Goal: Book appointment/travel/reservation

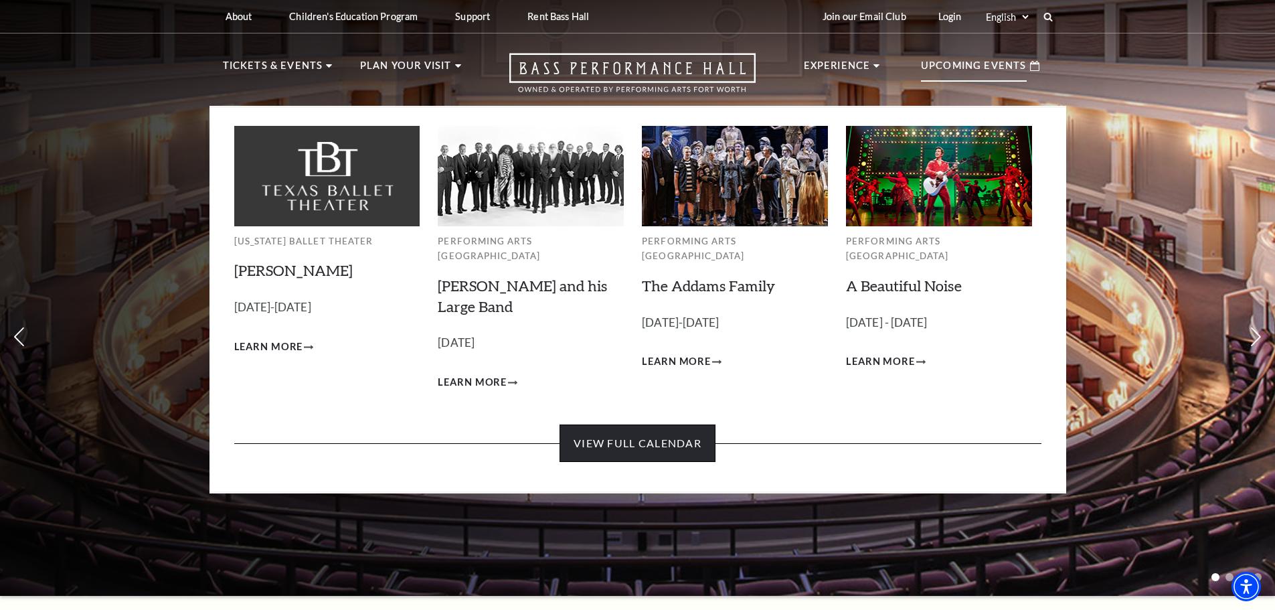
click at [614, 424] on link "View Full Calendar" at bounding box center [637, 442] width 156 height 37
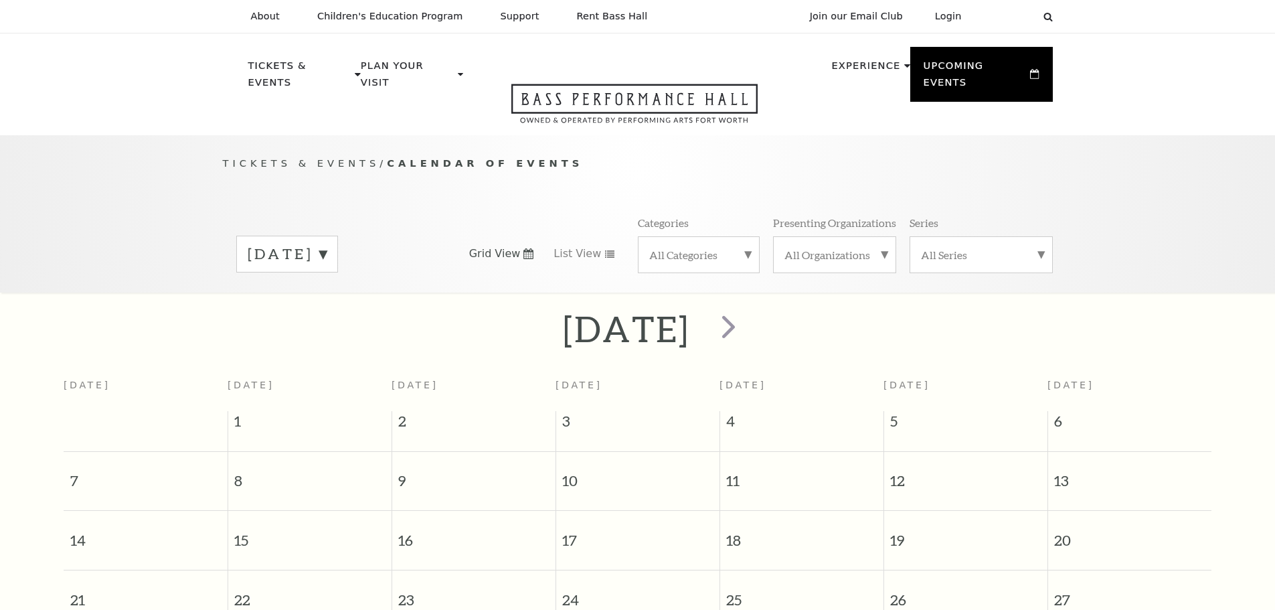
scroll to position [118, 0]
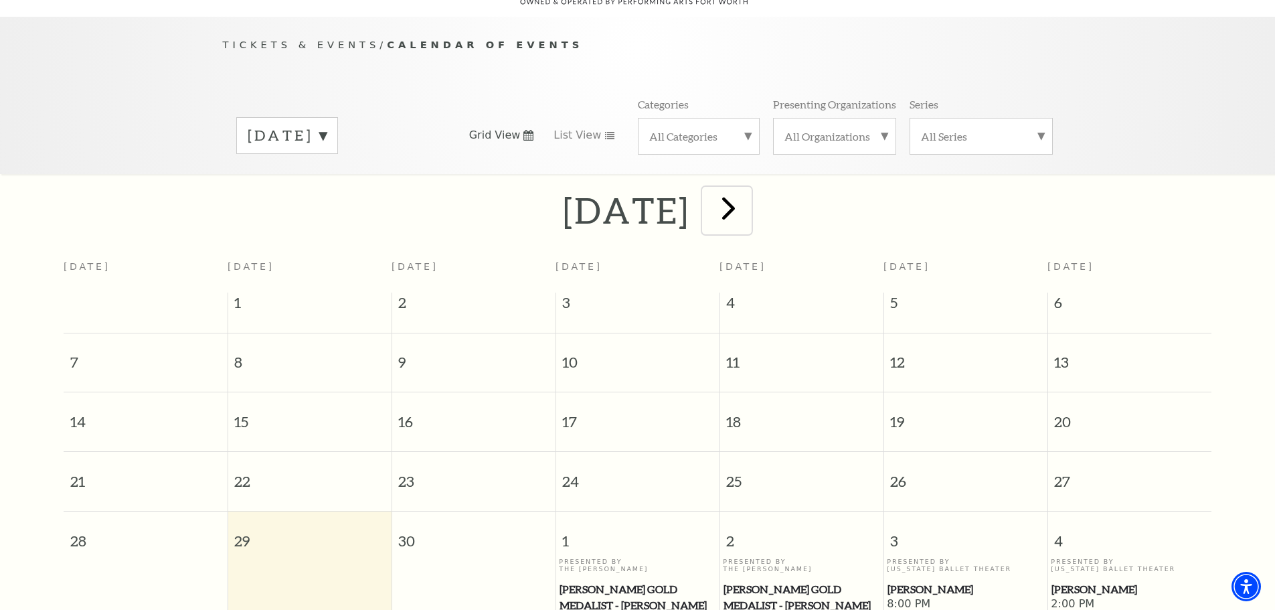
click at [747, 189] on span "next" at bounding box center [728, 208] width 38 height 38
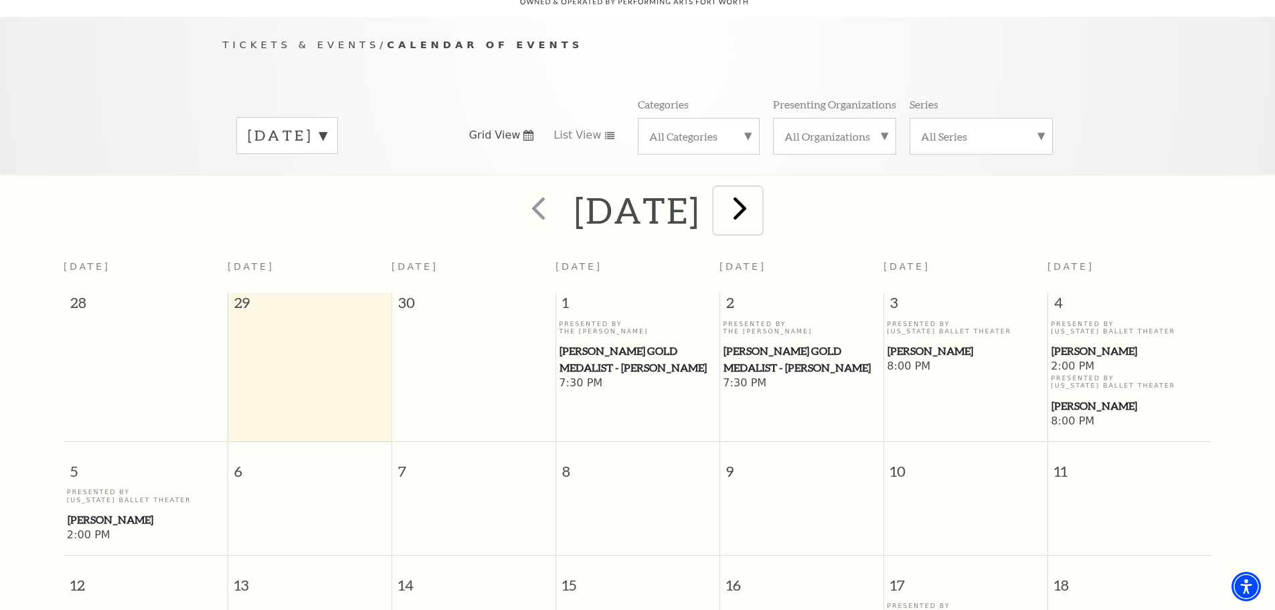
click at [759, 193] on span "next" at bounding box center [740, 208] width 38 height 38
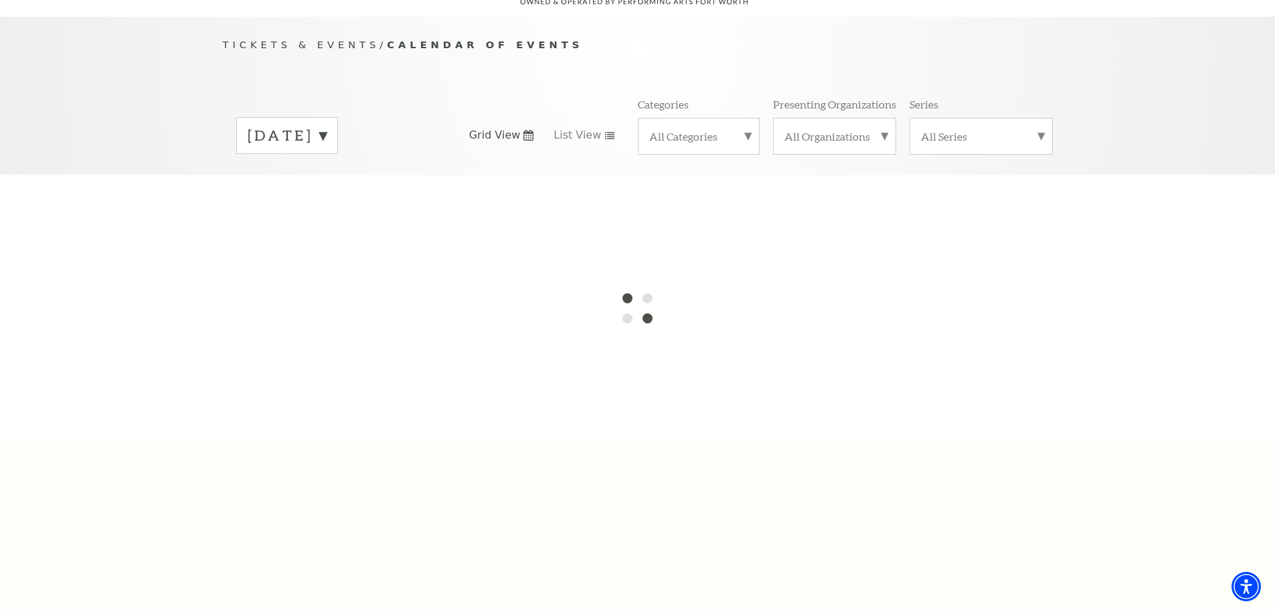
click at [327, 125] on label "October 2025" at bounding box center [287, 135] width 79 height 21
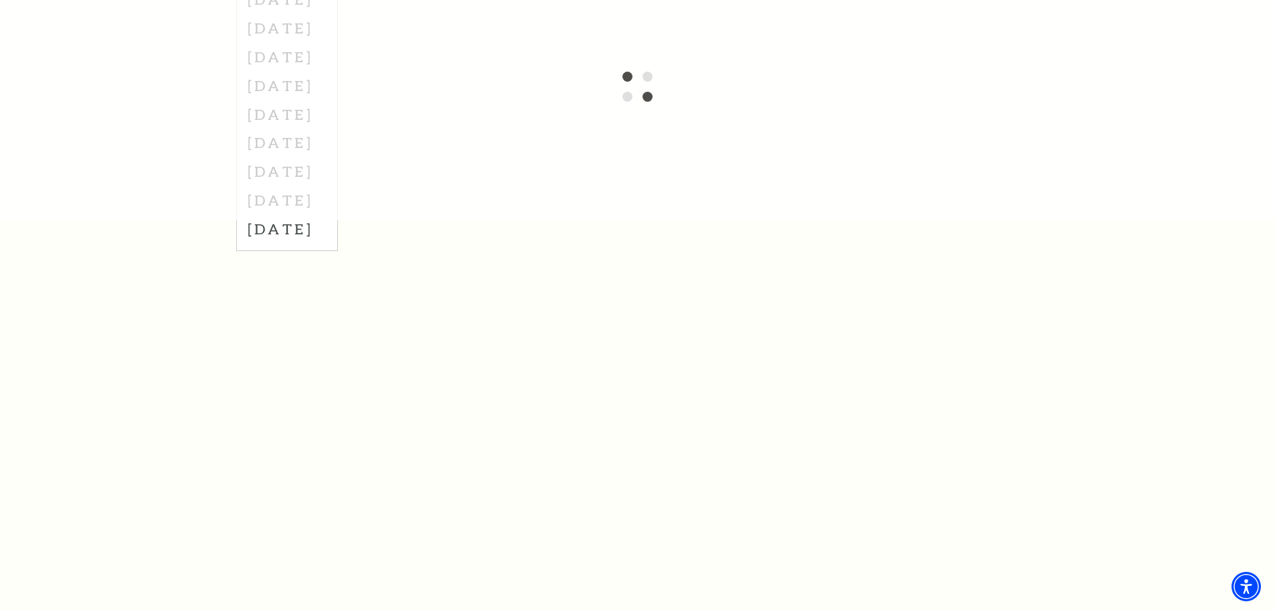
scroll to position [185, 0]
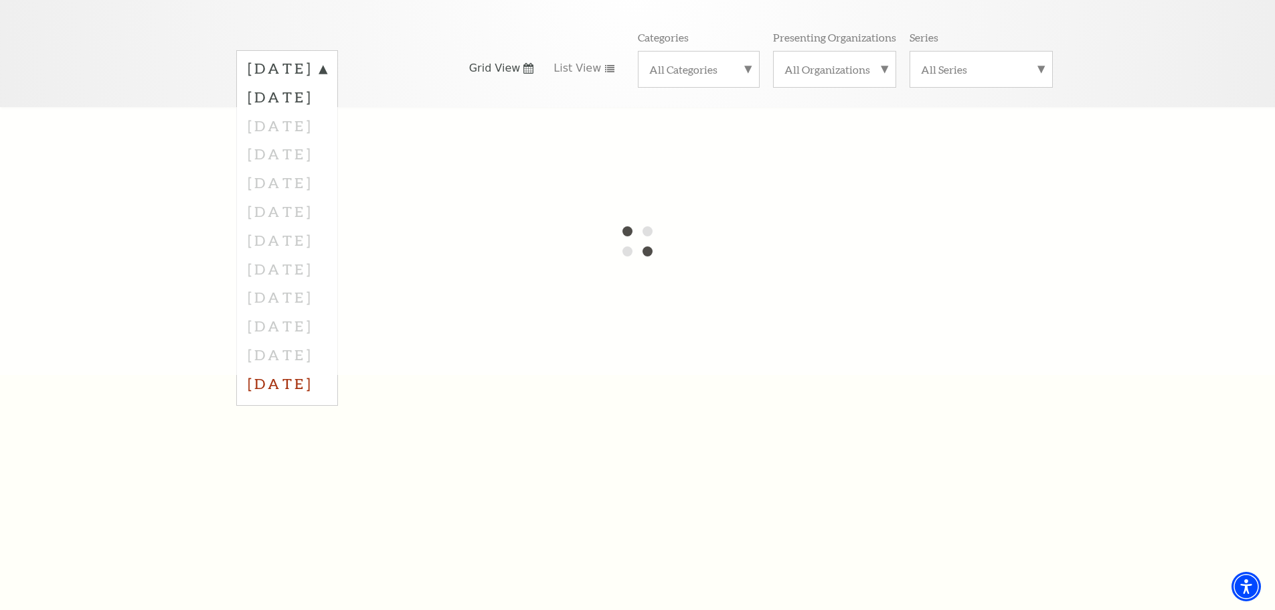
click at [327, 369] on label "August 2026" at bounding box center [287, 383] width 79 height 29
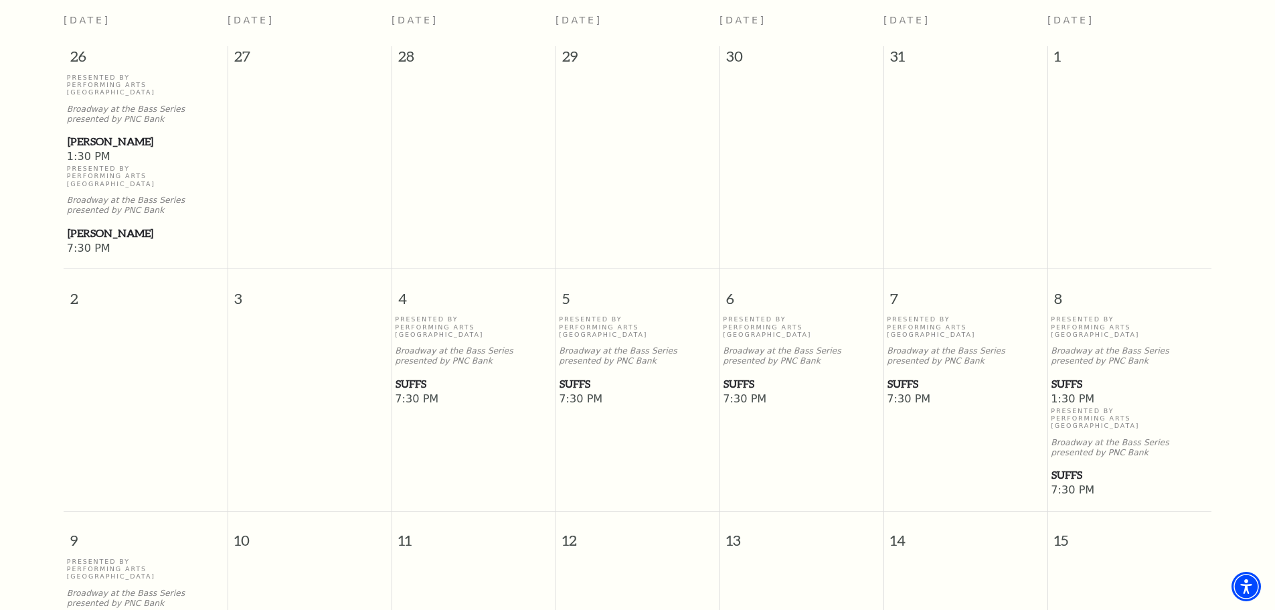
scroll to position [386, 0]
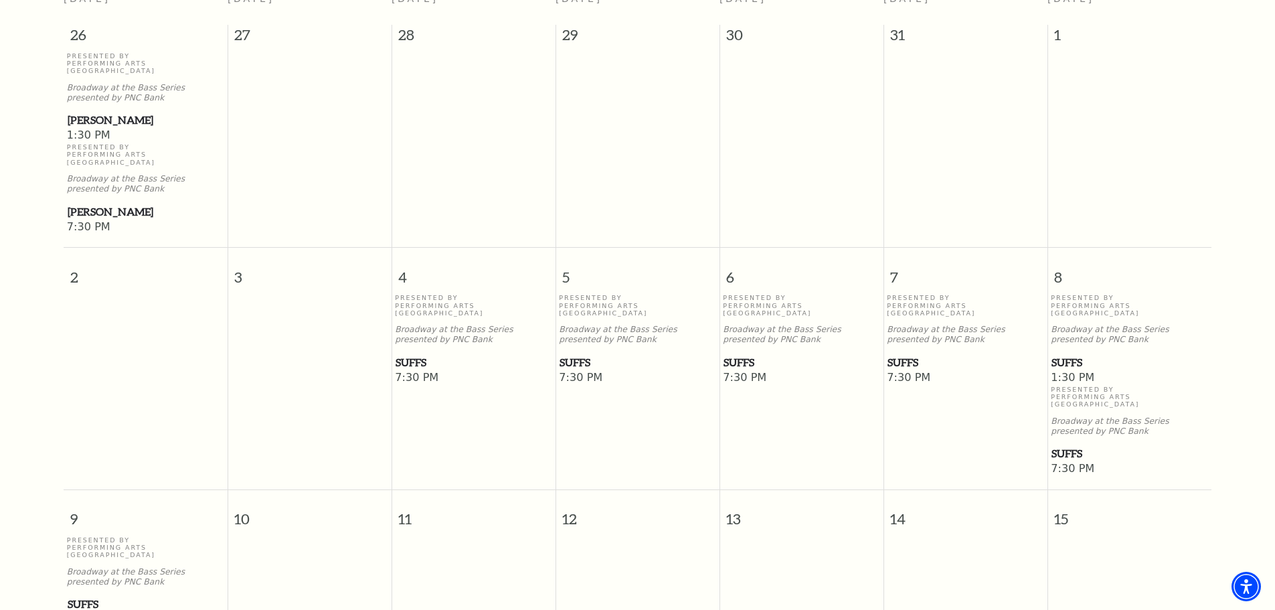
click at [1072, 354] on span "Suffs" at bounding box center [1129, 362] width 156 height 17
click at [1069, 371] on span "1:30 PM" at bounding box center [1129, 378] width 157 height 15
click at [1063, 354] on span "Suffs" at bounding box center [1129, 362] width 156 height 17
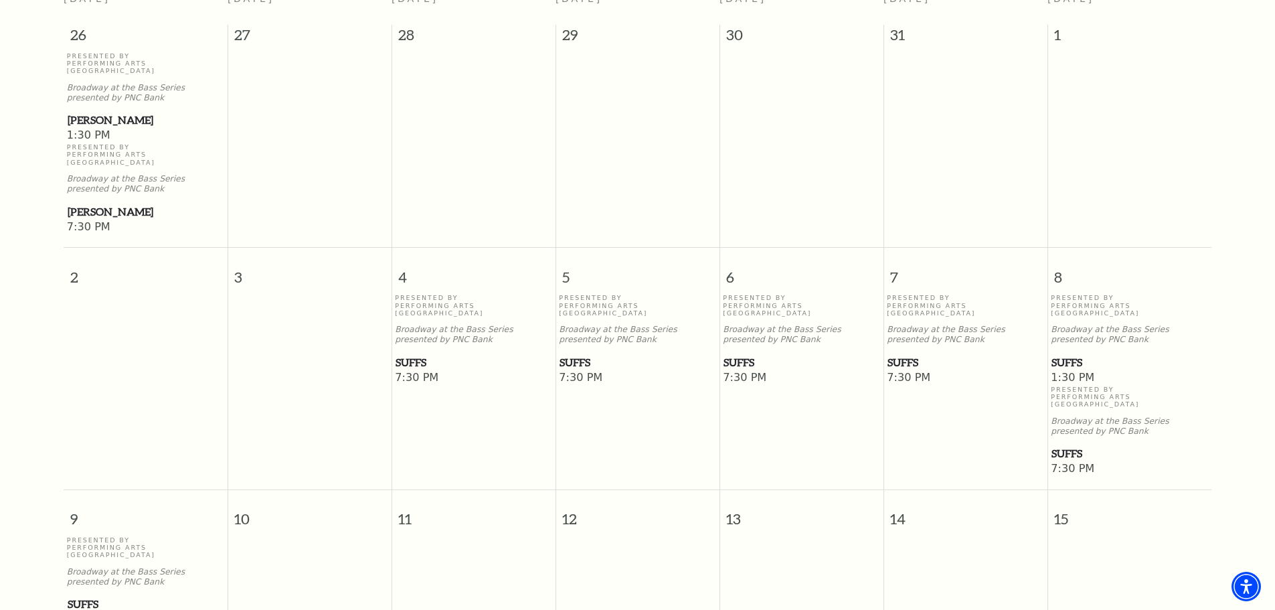
click at [1071, 325] on p "Broadway at the Bass Series presented by PNC Bank" at bounding box center [1129, 335] width 157 height 20
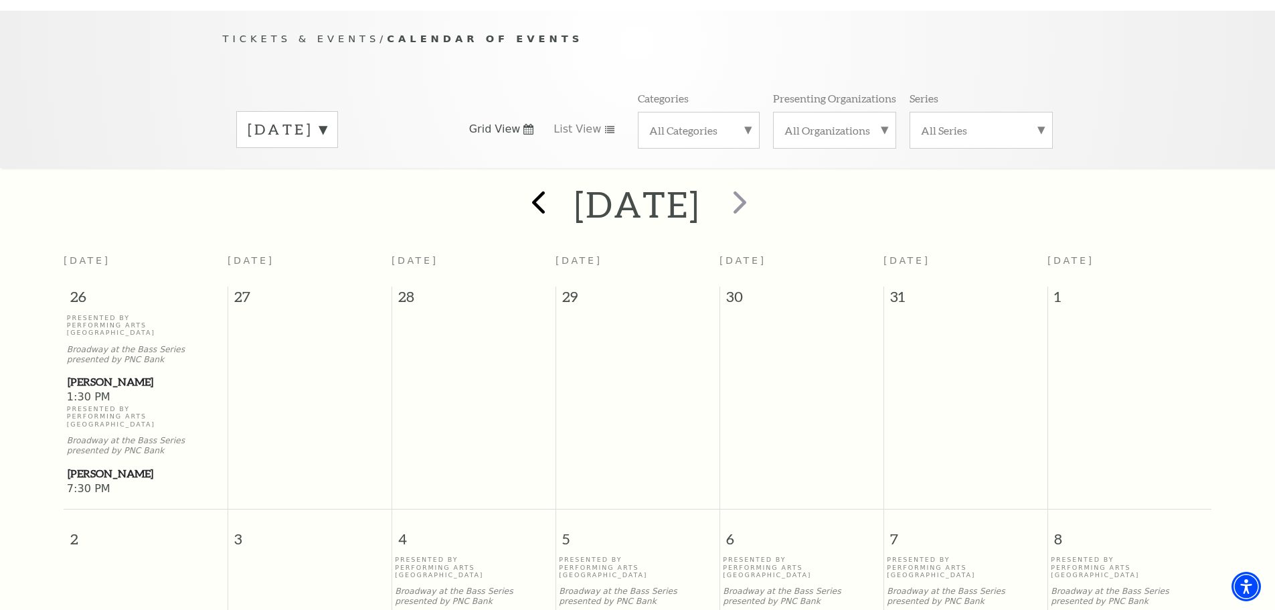
scroll to position [118, 0]
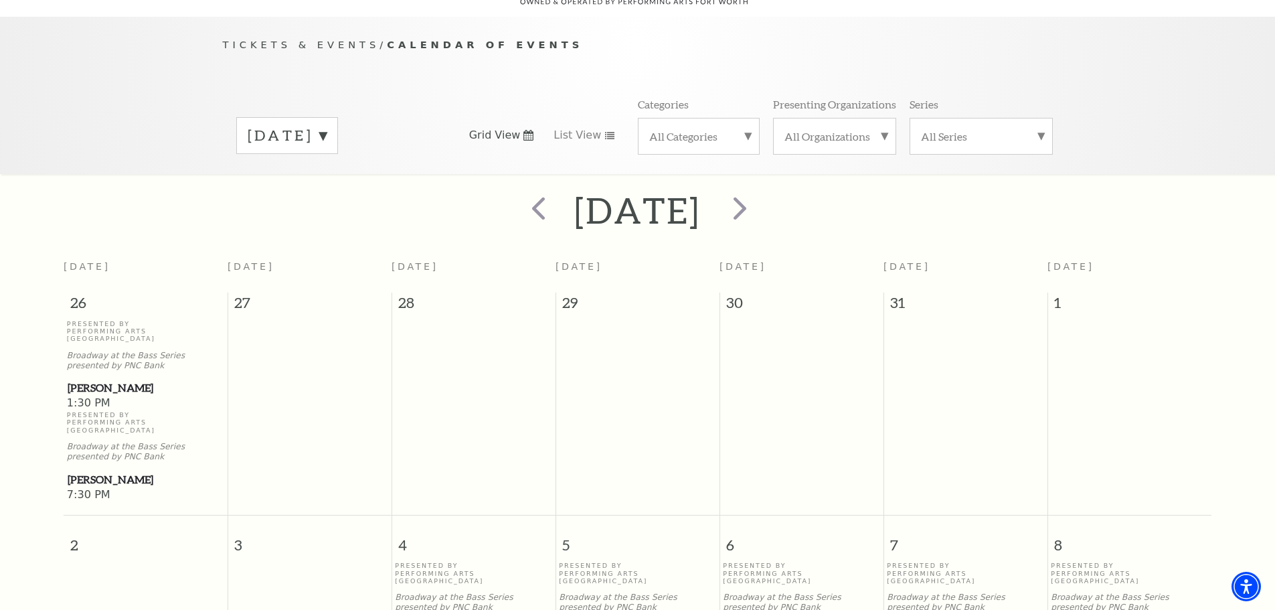
click at [327, 125] on label "August 2026" at bounding box center [287, 135] width 79 height 21
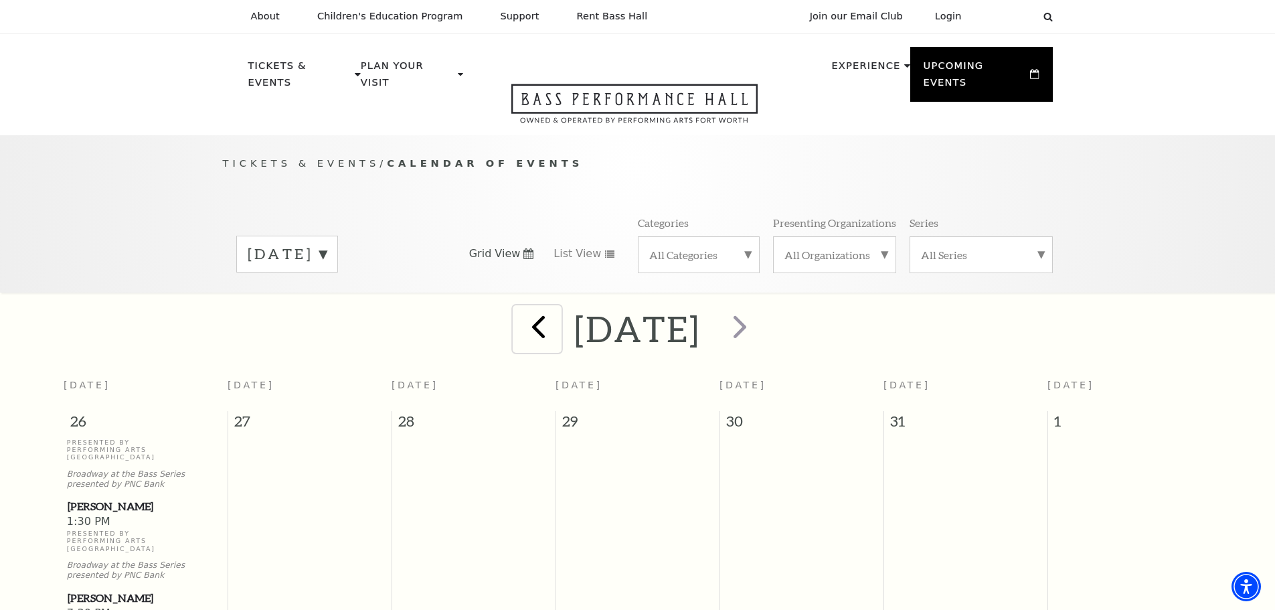
click at [519, 307] on span "prev" at bounding box center [538, 326] width 38 height 38
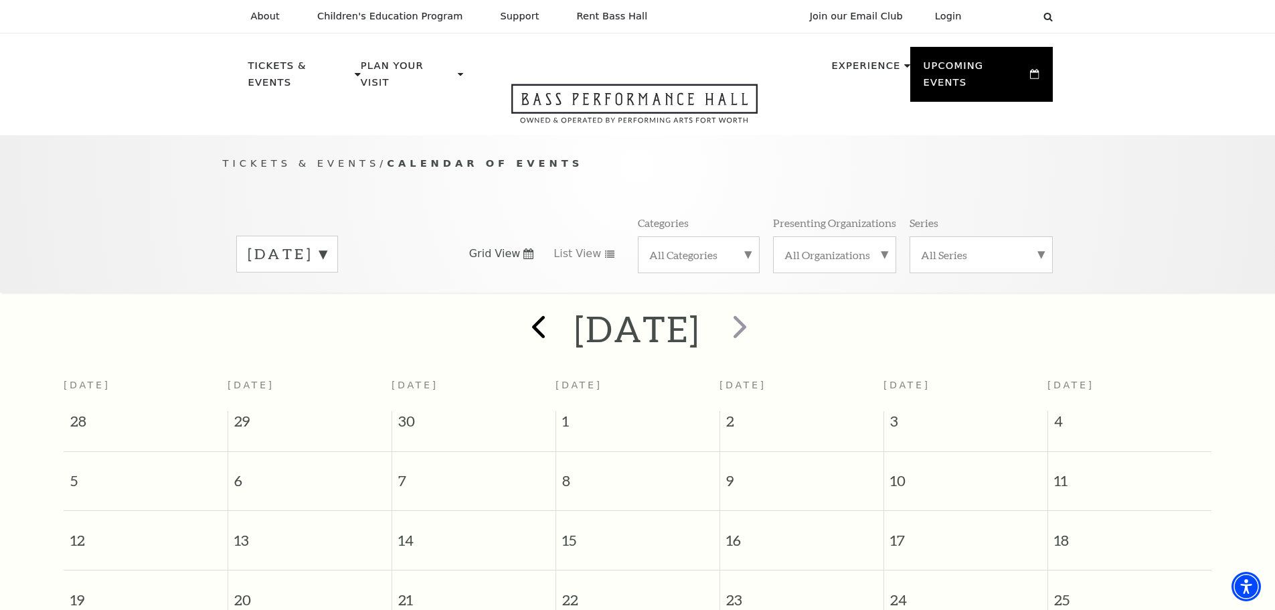
click at [500, 306] on div at bounding box center [537, 329] width 74 height 48
click at [519, 311] on span "prev" at bounding box center [538, 326] width 38 height 38
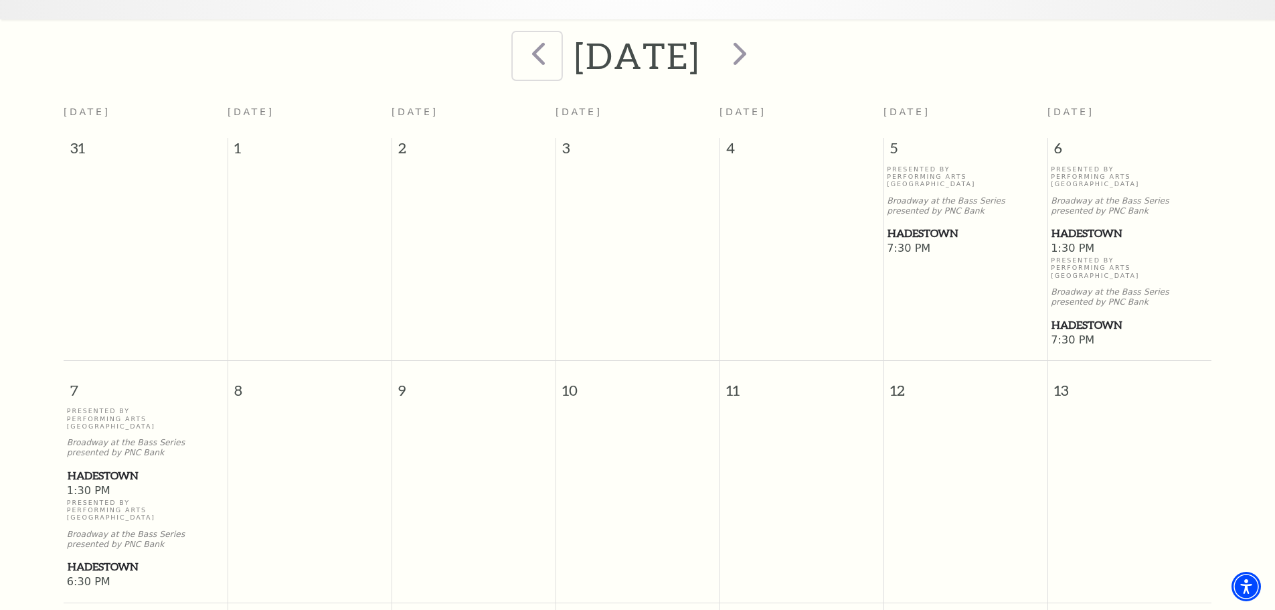
scroll to position [67, 0]
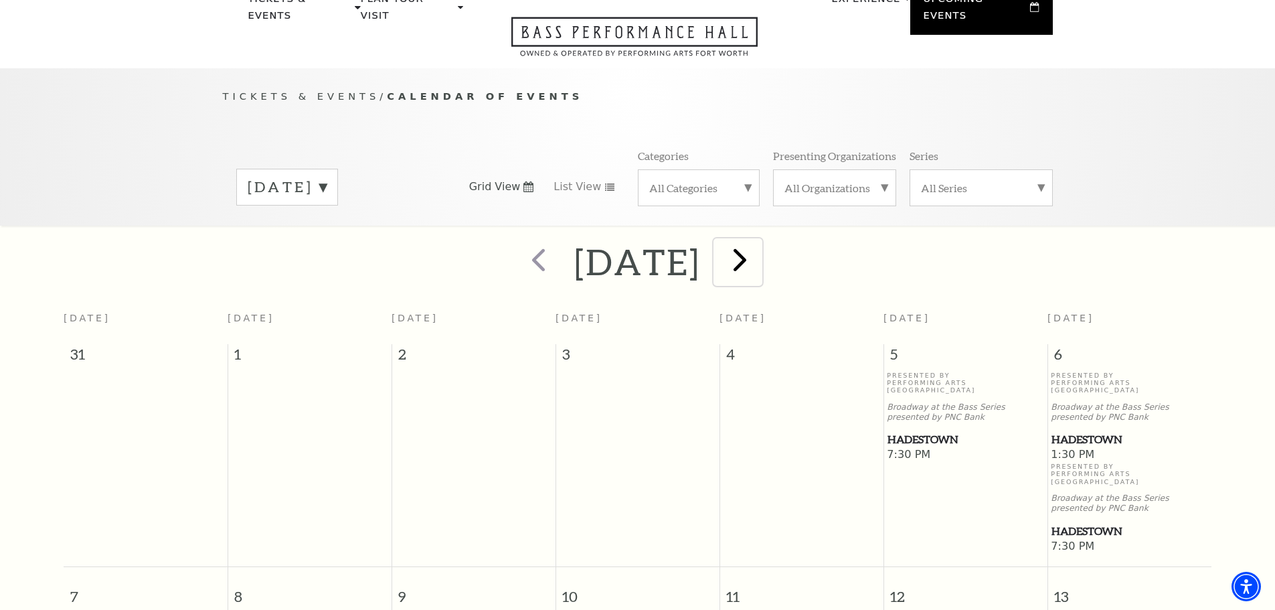
click at [759, 247] on span "next" at bounding box center [740, 259] width 38 height 38
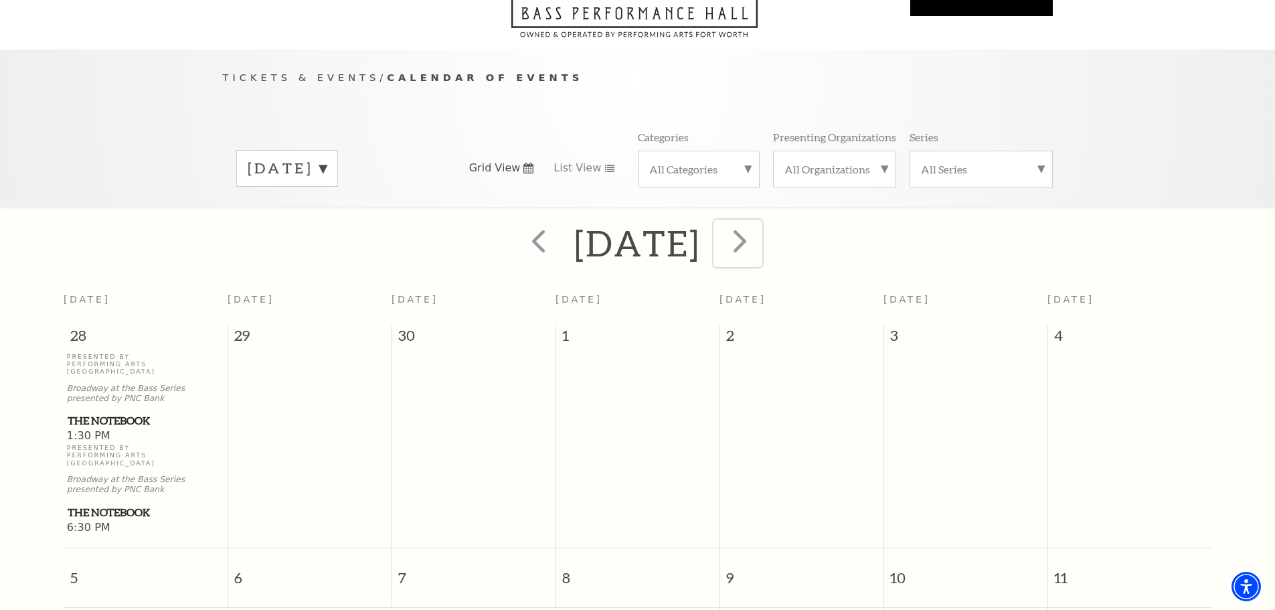
scroll to position [0, 0]
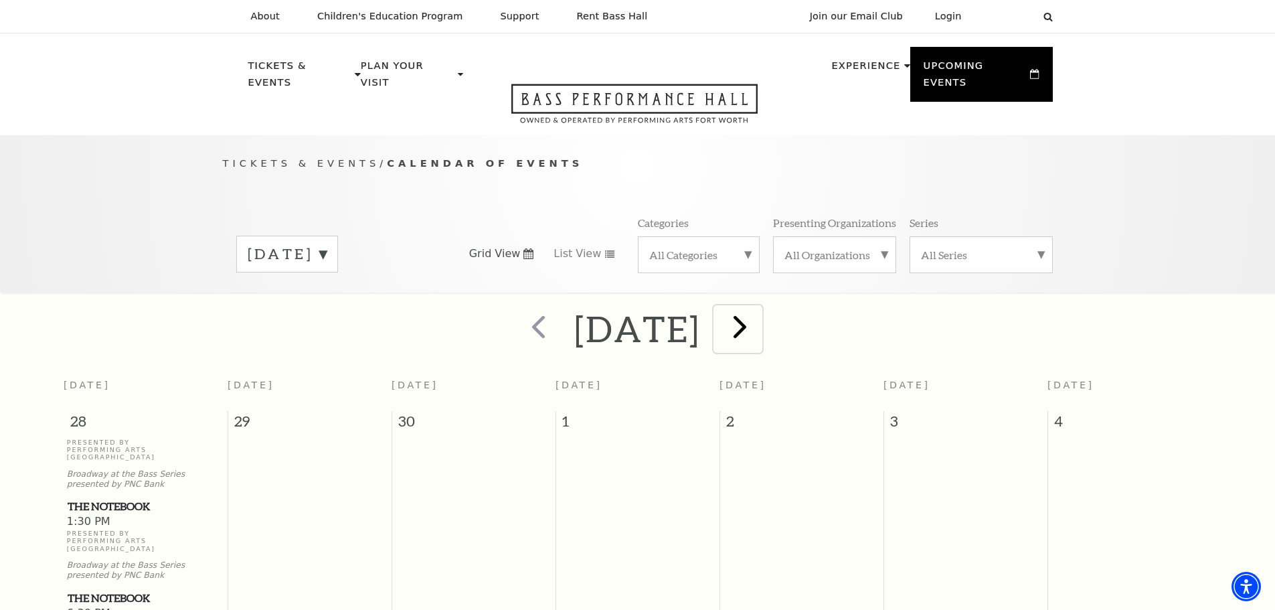
click at [759, 315] on span "next" at bounding box center [740, 326] width 38 height 38
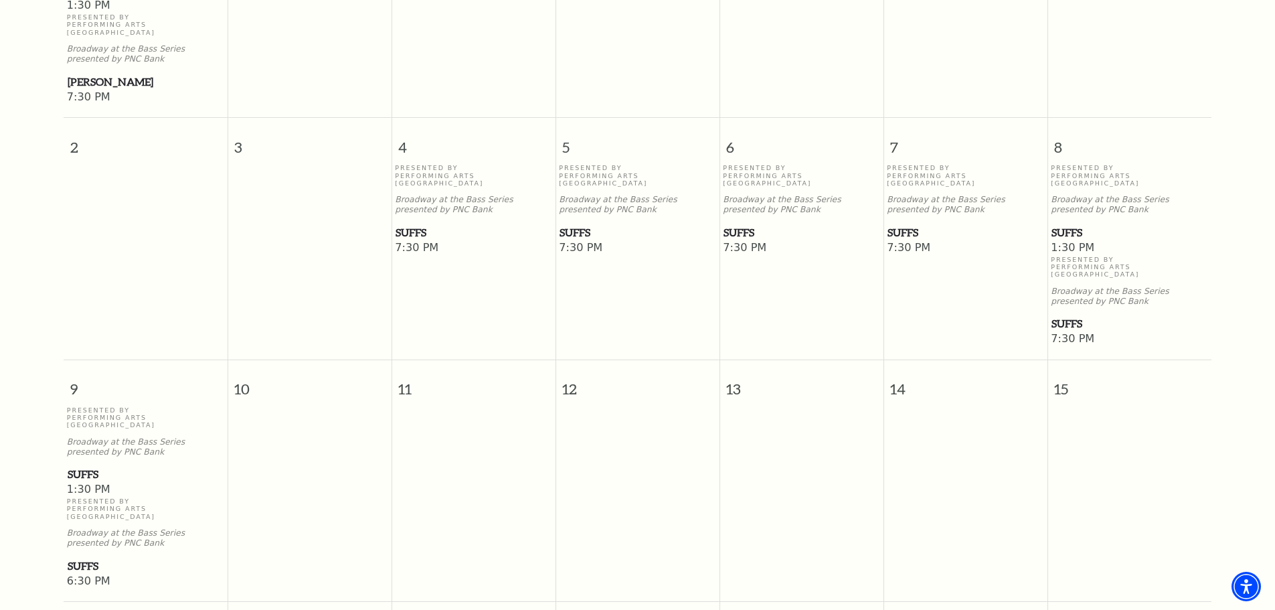
scroll to position [520, 0]
click at [1058, 220] on span "Suffs" at bounding box center [1129, 228] width 156 height 17
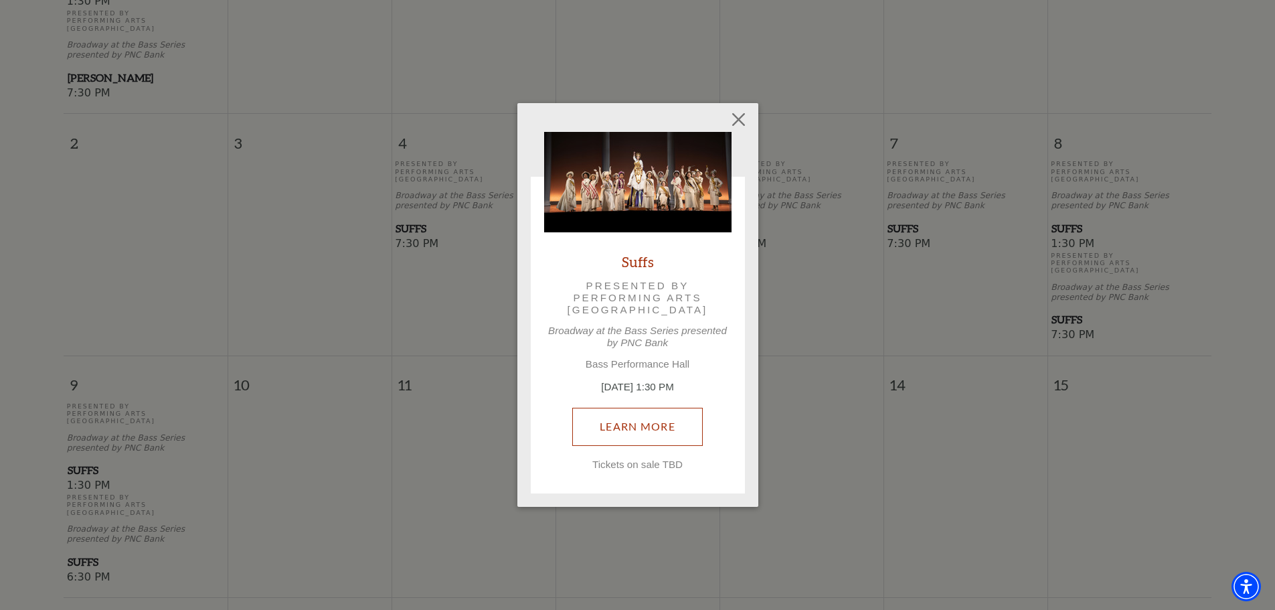
click at [640, 434] on link "Learn More" at bounding box center [637, 426] width 130 height 37
click at [737, 118] on button "Close" at bounding box center [737, 119] width 25 height 25
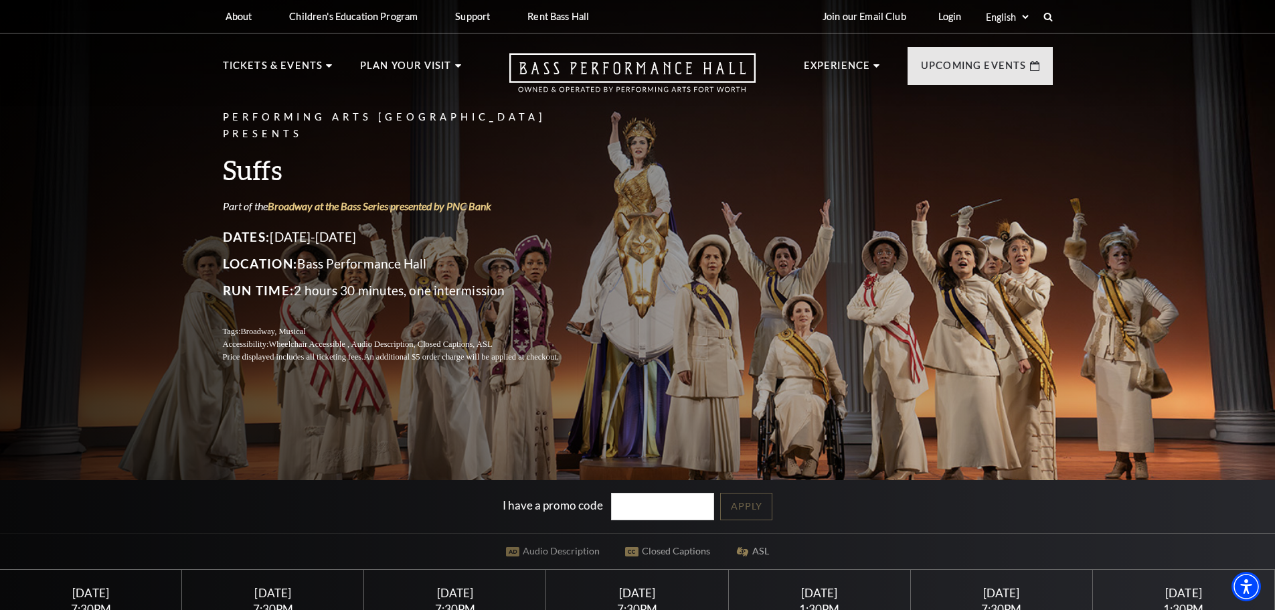
scroll to position [268, 0]
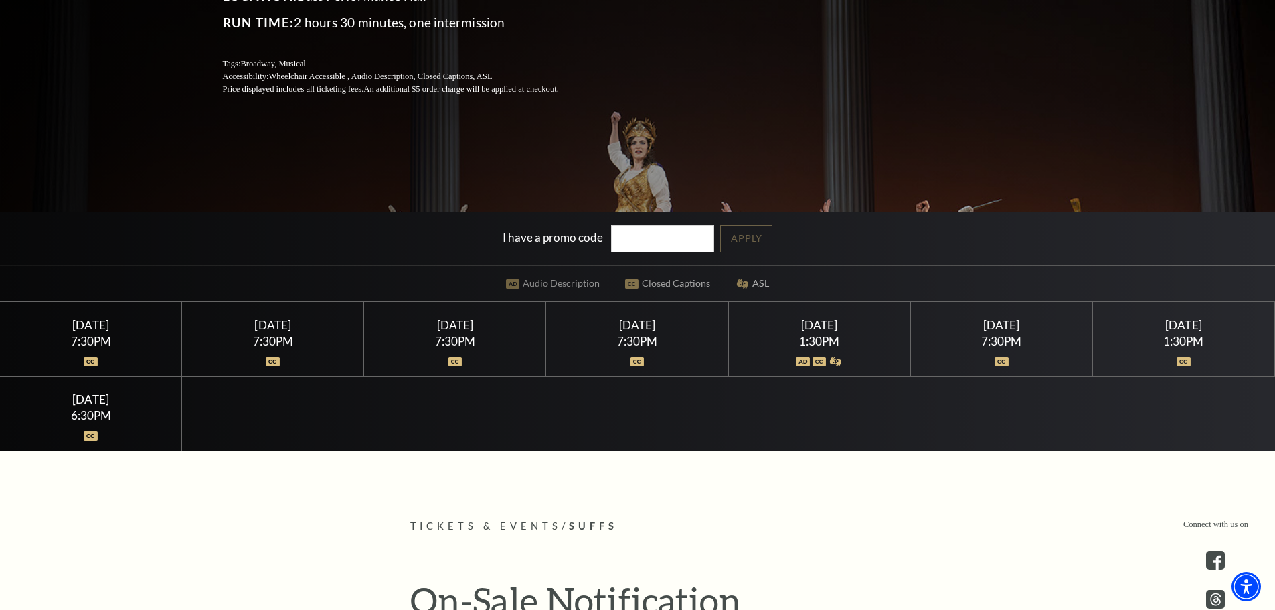
click at [291, 327] on div "Wednesday August 5" at bounding box center [273, 325] width 150 height 14
click at [433, 325] on div "Thursday August 6" at bounding box center [455, 325] width 150 height 14
click at [444, 358] on div at bounding box center [455, 353] width 150 height 13
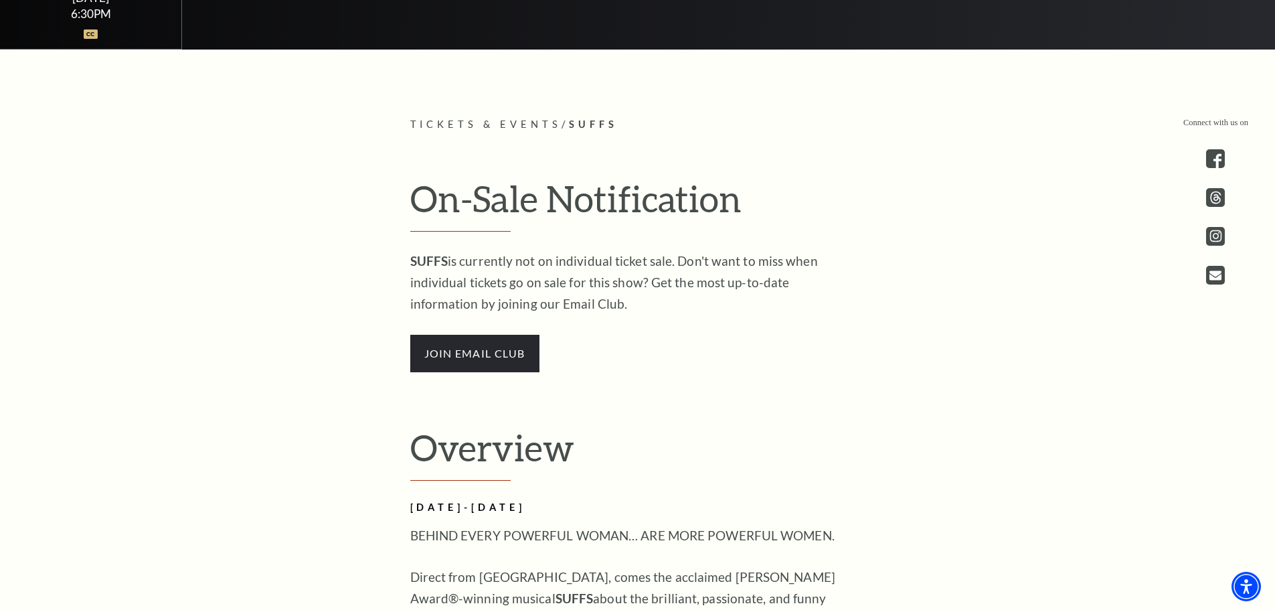
scroll to position [335, 0]
